Goal: Task Accomplishment & Management: Use online tool/utility

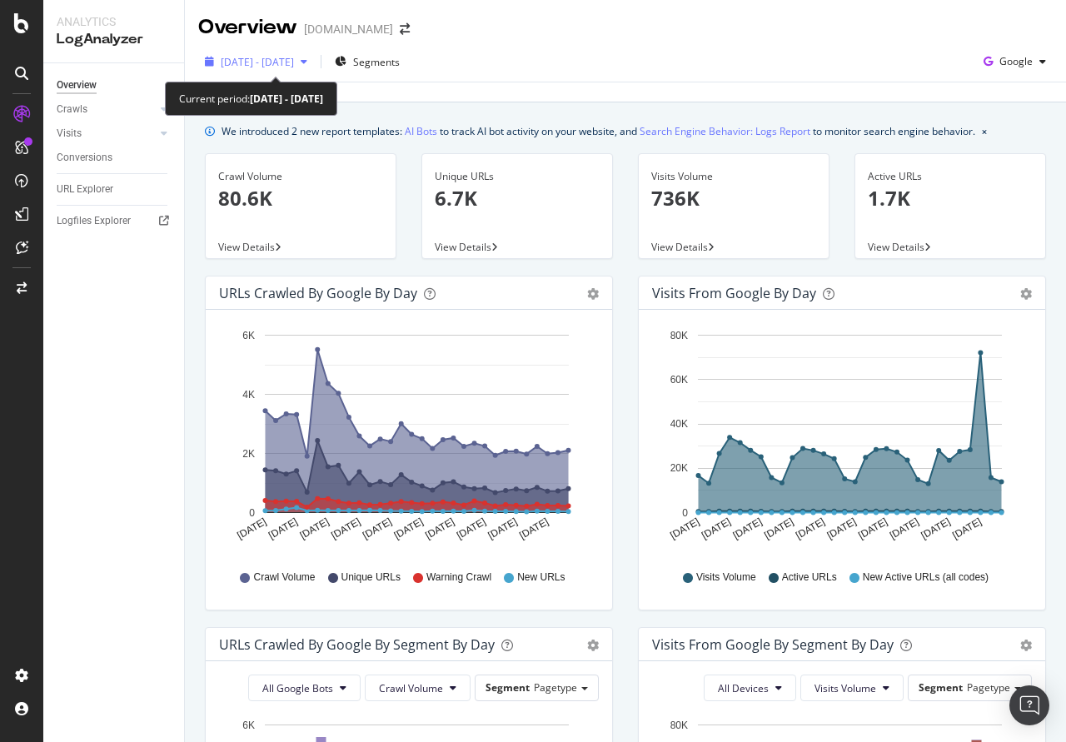
click at [314, 61] on div "button" at bounding box center [304, 62] width 20 height 10
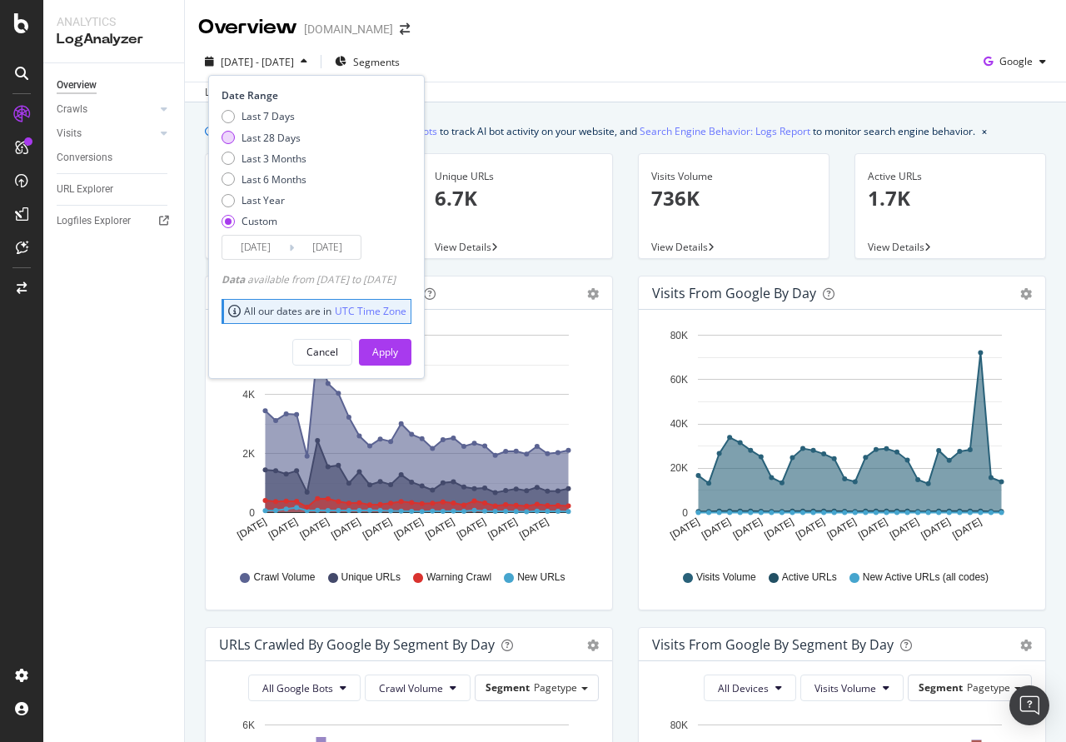
click at [263, 139] on div "Last 28 Days" at bounding box center [270, 138] width 59 height 14
type input "[DATE]"
click at [398, 346] on div "Apply" at bounding box center [385, 352] width 26 height 14
